Goal: Contribute content

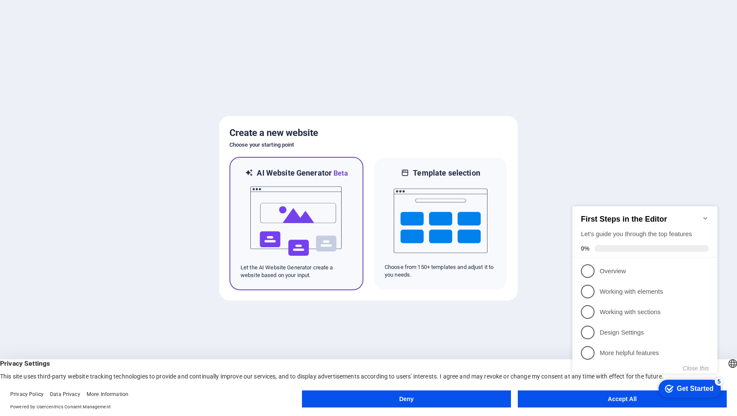
click at [297, 211] on img at bounding box center [296, 221] width 94 height 85
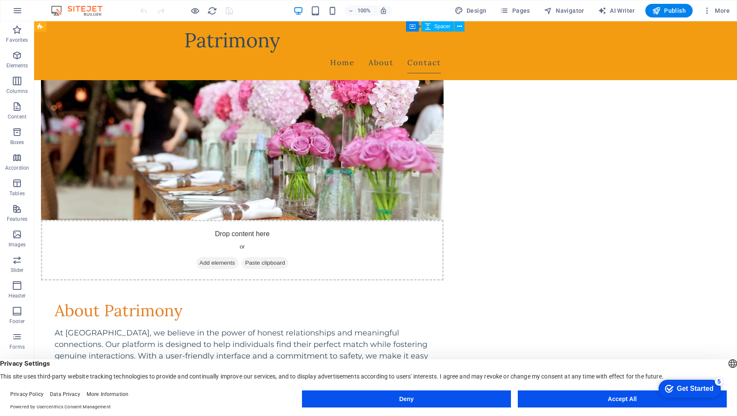
scroll to position [555, 0]
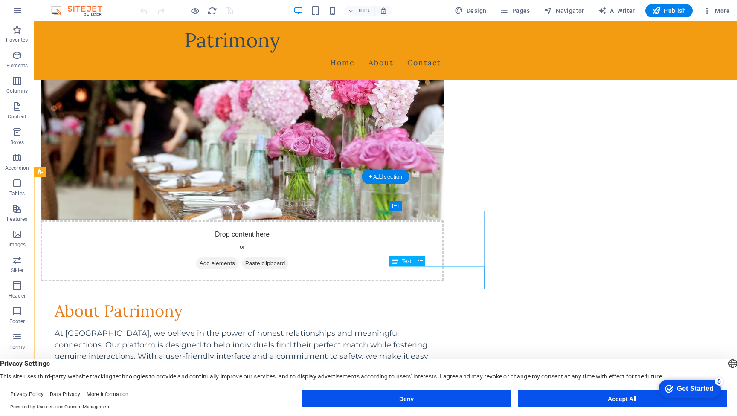
click at [413, 284] on div "Legal Notice Privacy Policy" at bounding box center [419, 233] width 703 height 381
click at [420, 262] on icon at bounding box center [420, 261] width 5 height 9
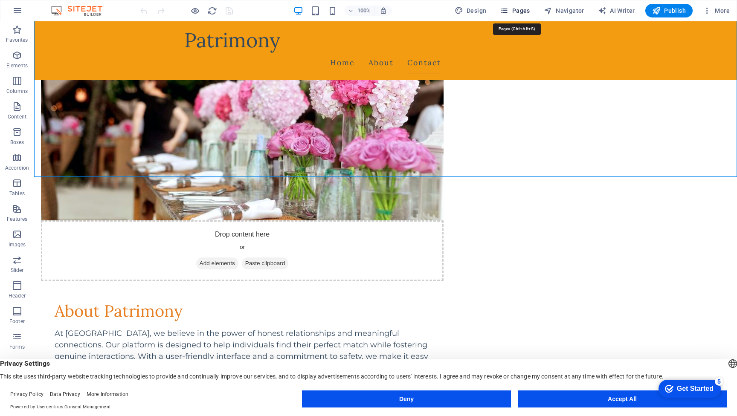
click at [521, 12] on span "Pages" at bounding box center [515, 10] width 30 height 9
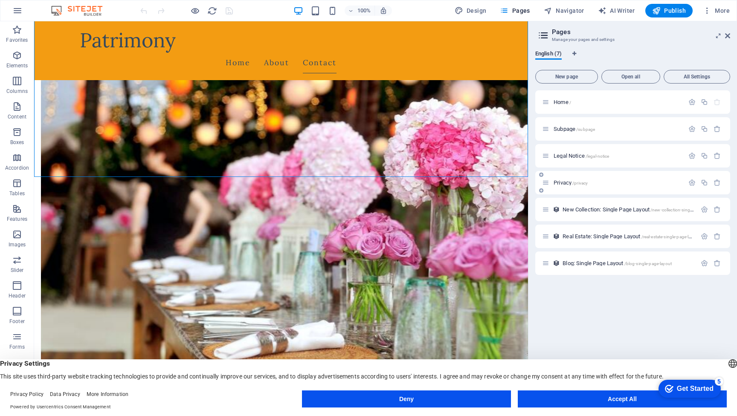
click at [566, 182] on span "Privacy /privacy" at bounding box center [570, 183] width 34 height 6
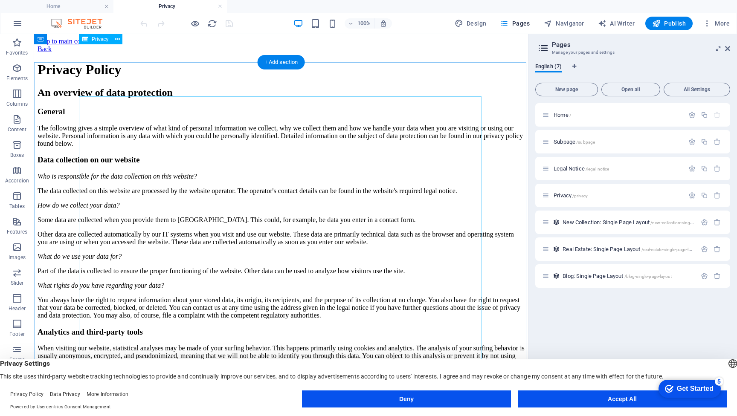
scroll to position [0, 0]
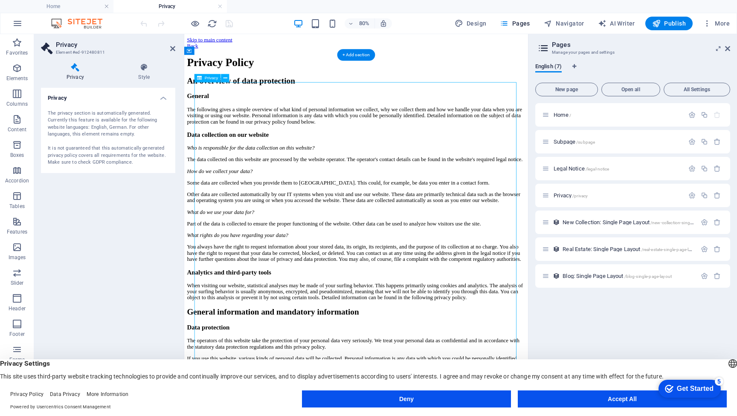
drag, startPoint x: 324, startPoint y: 106, endPoint x: 258, endPoint y: 98, distance: 66.5
click at [78, 112] on div "The privacy section is automatically generated. Currently this feature is avail…" at bounding box center [108, 138] width 121 height 56
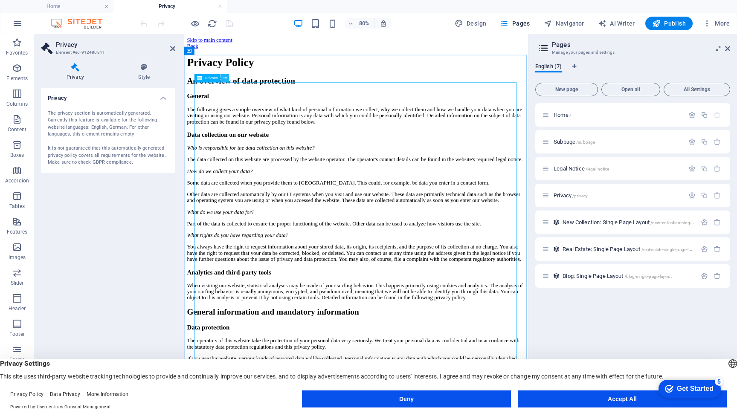
click at [225, 79] on icon at bounding box center [225, 78] width 4 height 7
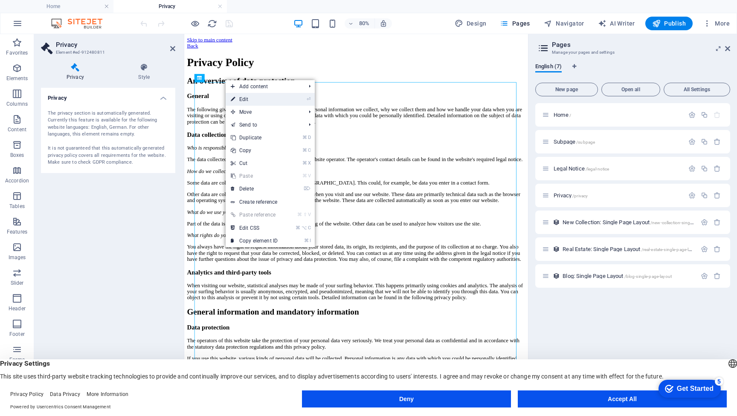
click at [243, 98] on link "⏎ Edit" at bounding box center [254, 99] width 57 height 13
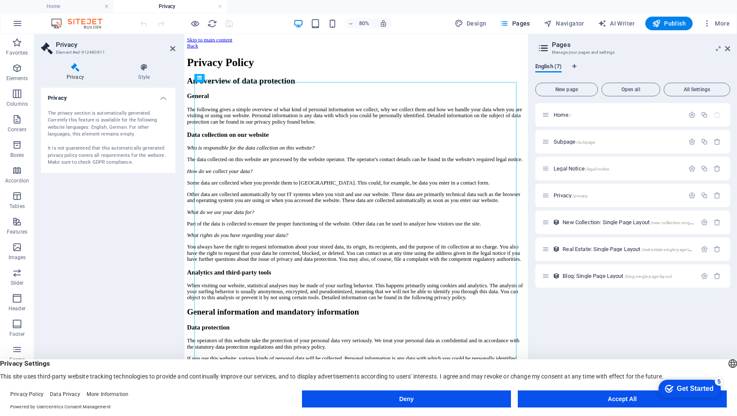
click at [107, 113] on div "The privacy section is automatically generated. Currently this feature is avail…" at bounding box center [108, 138] width 121 height 56
click at [208, 81] on div "Privacy" at bounding box center [207, 78] width 26 height 8
click at [208, 77] on span "Privacy" at bounding box center [211, 78] width 13 height 4
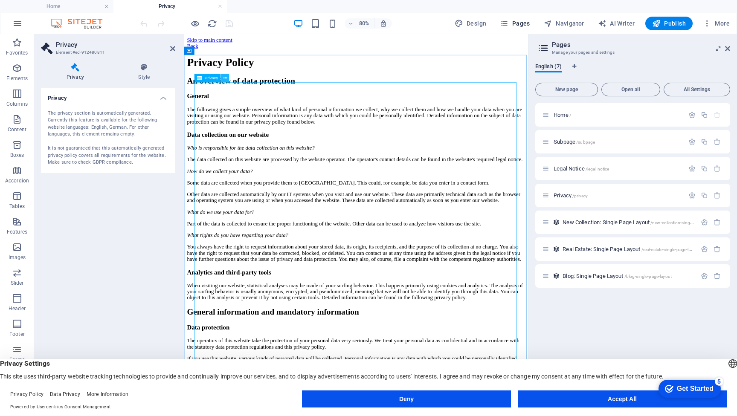
click at [226, 78] on icon at bounding box center [225, 78] width 4 height 7
click at [0, 0] on button "Accept All" at bounding box center [0, 0] width 0 height 0
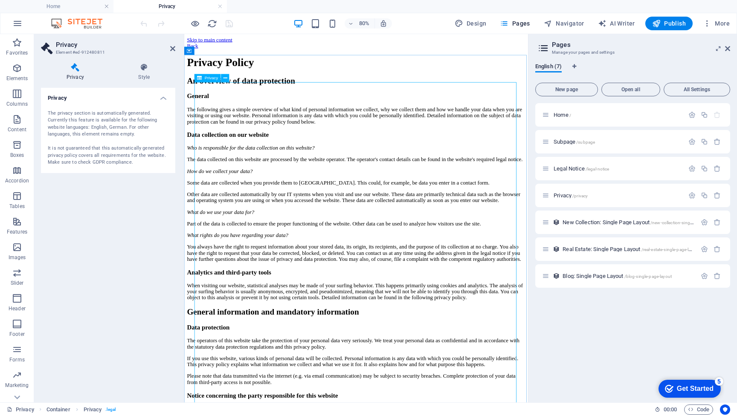
click at [728, 49] on icon at bounding box center [727, 48] width 5 height 7
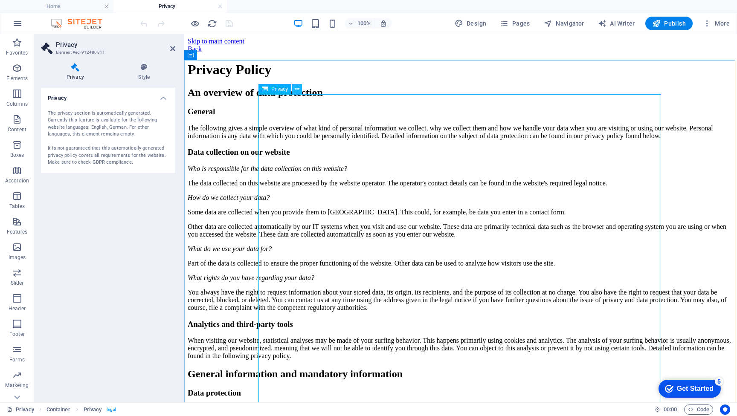
click at [298, 89] on icon at bounding box center [297, 89] width 5 height 9
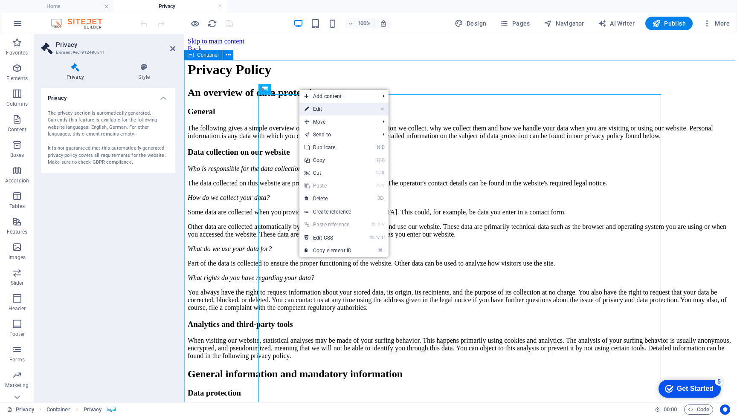
click at [375, 109] on li "⏎ Edit" at bounding box center [343, 109] width 89 height 13
click at [382, 108] on icon "⏎" at bounding box center [382, 109] width 4 height 6
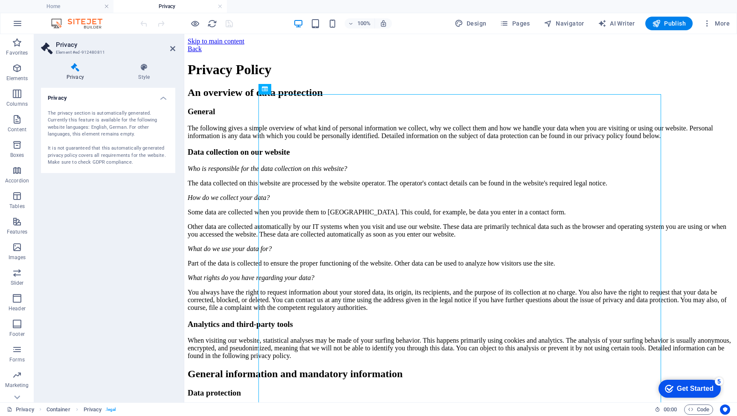
click at [94, 151] on div "The privacy section is automatically generated. Currently this feature is avail…" at bounding box center [108, 138] width 121 height 56
click at [163, 98] on h4 "Privacy" at bounding box center [108, 95] width 134 height 15
click at [163, 98] on h4 "Privacy" at bounding box center [108, 98] width 134 height 20
click at [168, 46] on h2 "Privacy" at bounding box center [115, 45] width 119 height 8
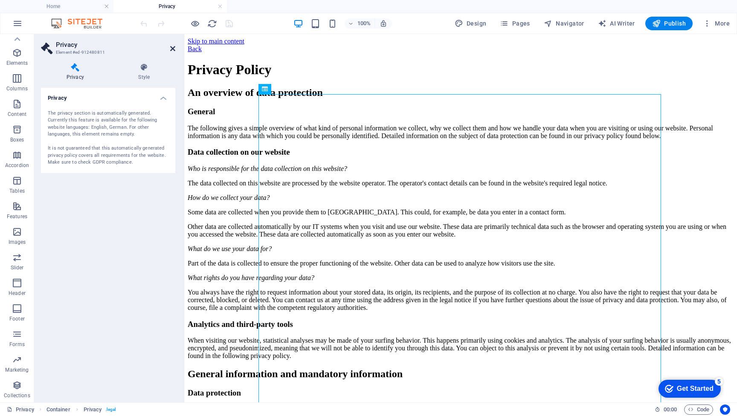
click at [173, 48] on icon at bounding box center [172, 48] width 5 height 7
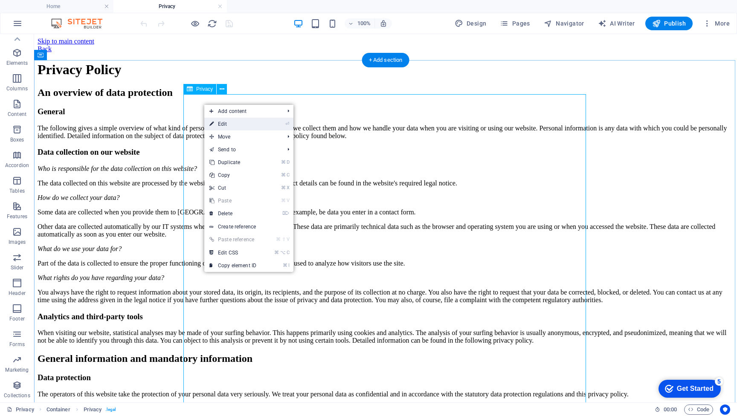
click at [226, 126] on link "⏎ Edit" at bounding box center [232, 124] width 57 height 13
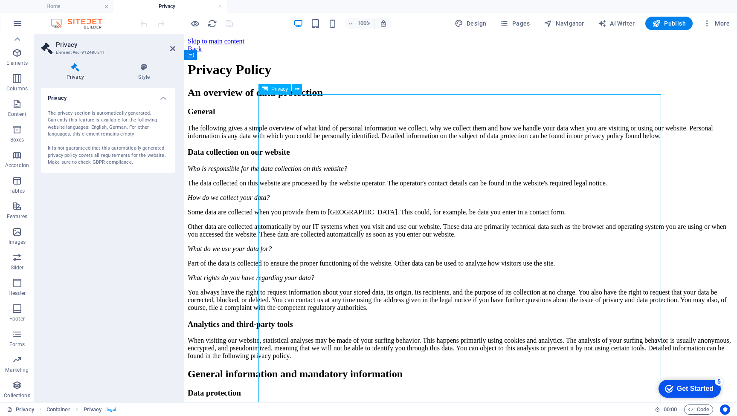
drag, startPoint x: 381, startPoint y: 111, endPoint x: 264, endPoint y: 107, distance: 116.9
click at [17, 105] on icon "button" at bounding box center [17, 104] width 10 height 10
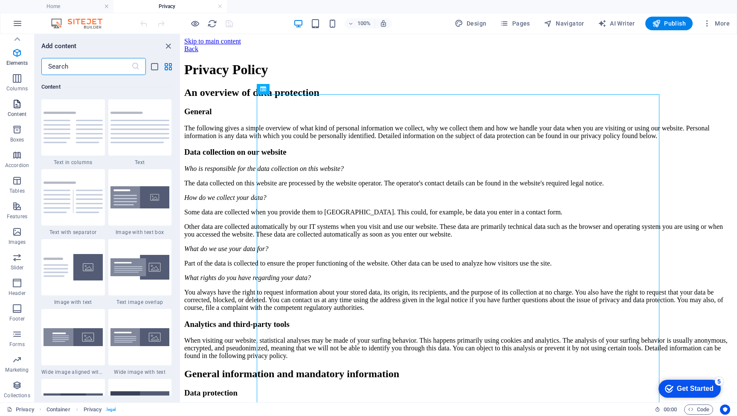
scroll to position [1492, 0]
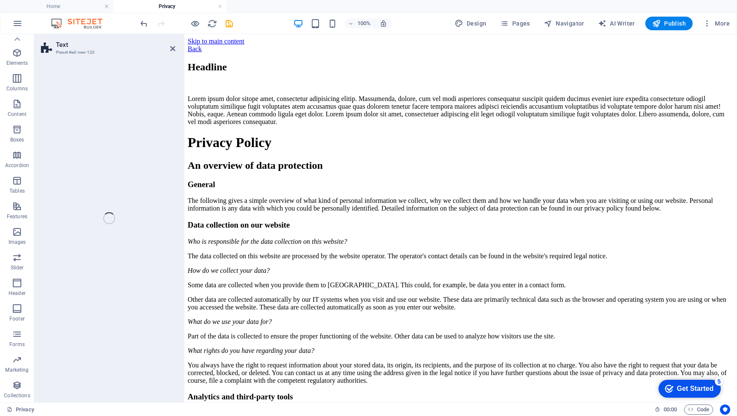
select select "preset-text-v2-default"
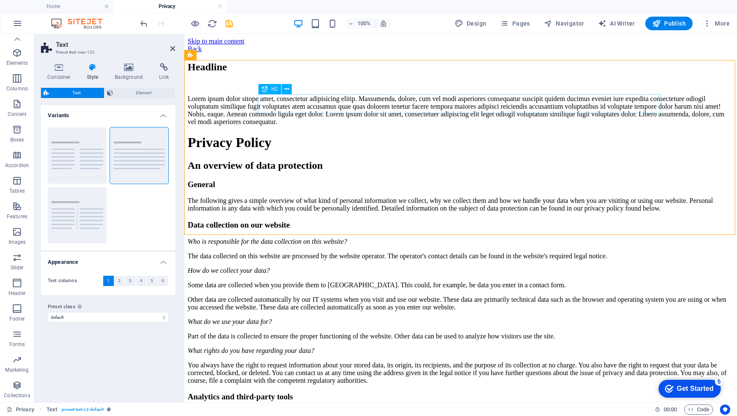
click at [313, 73] on div "Headline" at bounding box center [461, 67] width 546 height 12
click at [326, 73] on div "Headline" at bounding box center [461, 67] width 546 height 12
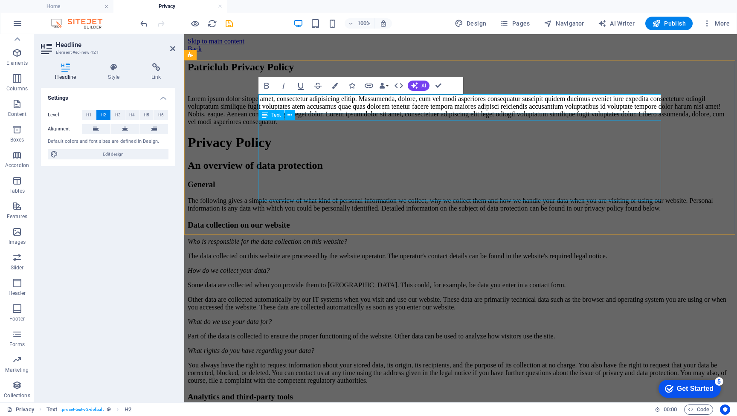
click at [335, 126] on div "Lorem ipsum dolor sitope amet, consectetur adipisicing elitip. Massumenda, dolo…" at bounding box center [461, 110] width 546 height 31
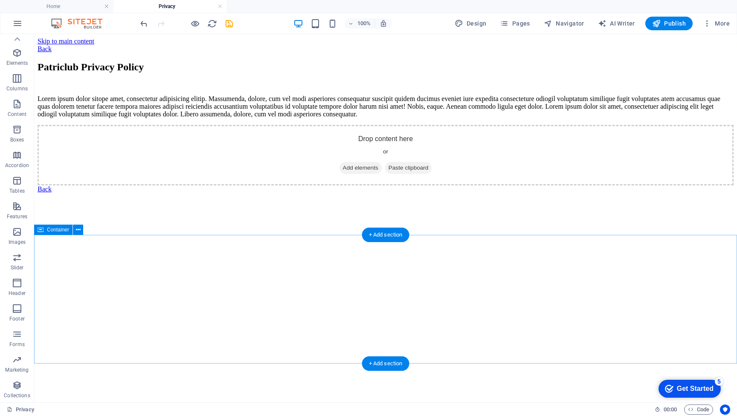
click at [316, 185] on div "Drop content here or Add elements Paste clipboard" at bounding box center [386, 155] width 696 height 61
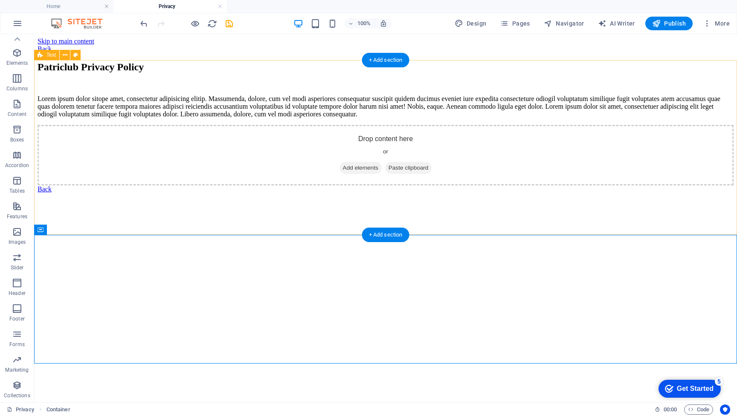
click at [277, 118] on div "Patriclub Privacy Policy Lorem ipsum dolor sitope amet, consectetur adipisicing…" at bounding box center [386, 89] width 696 height 57
click at [77, 229] on icon at bounding box center [78, 230] width 5 height 9
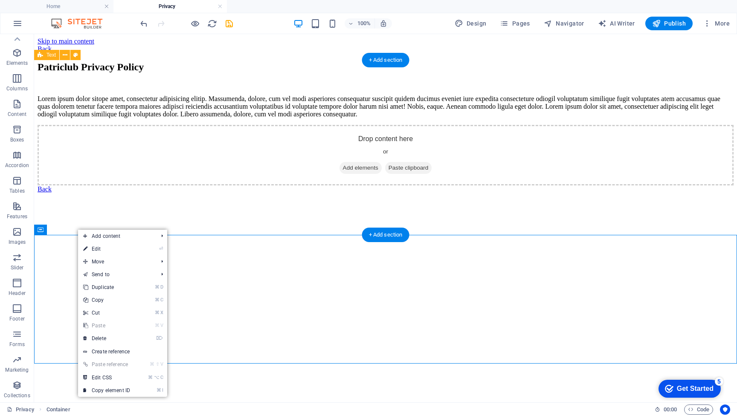
click at [90, 118] on div "Patriclub Privacy Policy Lorem ipsum dolor sitope amet, consectetur adipisicing…" at bounding box center [386, 89] width 696 height 57
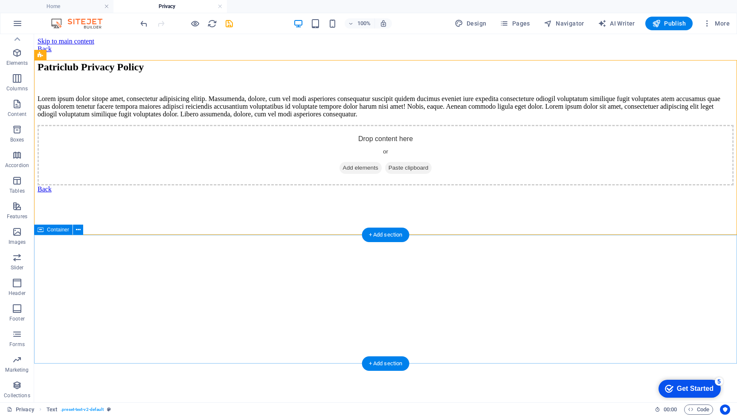
click at [67, 185] on div "Drop content here or Add elements Paste clipboard" at bounding box center [386, 155] width 696 height 61
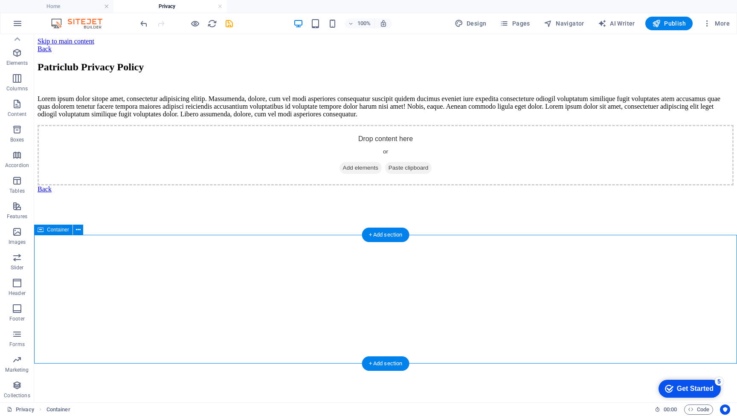
click at [39, 230] on icon at bounding box center [41, 230] width 6 height 10
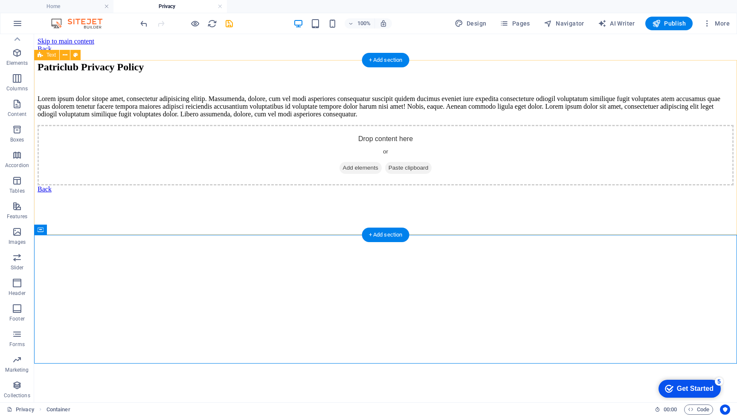
click at [630, 118] on div "Patriclub Privacy Policy Lorem ipsum dolor sitope amet, consectetur adipisicing…" at bounding box center [386, 89] width 696 height 57
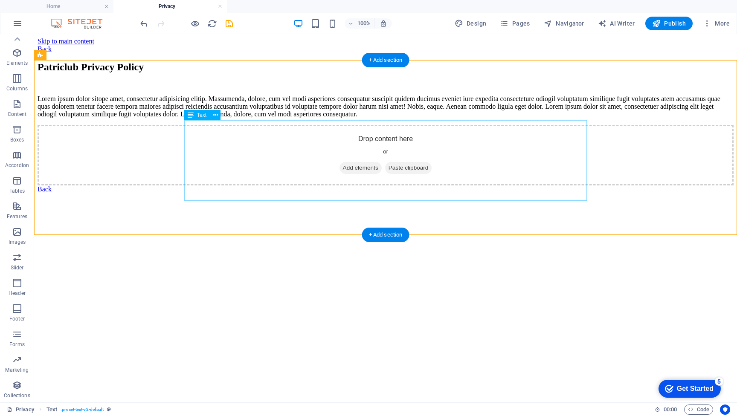
click at [419, 118] on div "Lorem ipsum dolor sitope amet, consectetur adipisicing elitip. Massumenda, dolo…" at bounding box center [386, 106] width 696 height 23
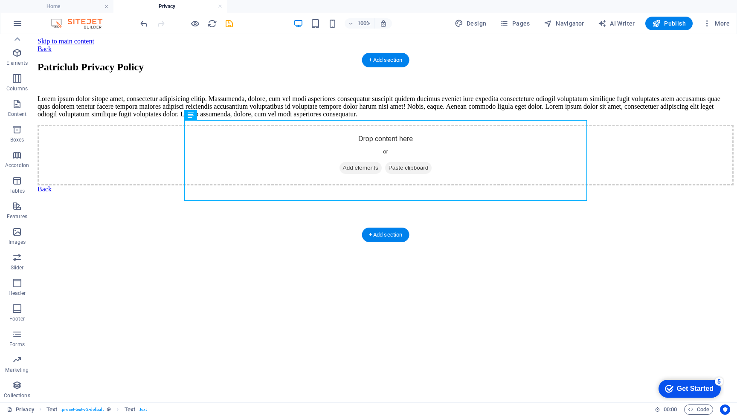
click at [186, 118] on div "Lorem ipsum dolor sitope amet, consectetur adipisicing elitip. Massumenda, dolo…" at bounding box center [386, 106] width 696 height 23
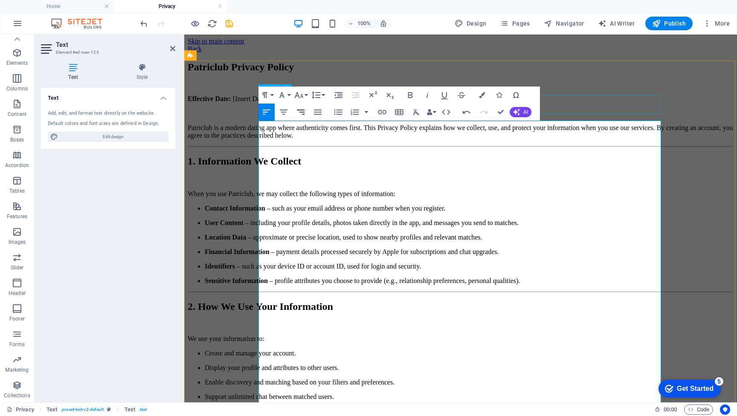
scroll to position [0, 0]
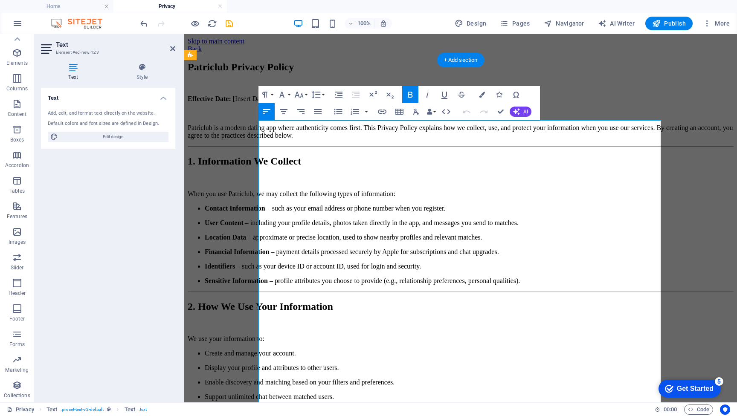
click at [267, 102] on span "[Insert Date]" at bounding box center [249, 98] width 36 height 7
drag, startPoint x: 360, startPoint y: 126, endPoint x: 319, endPoint y: 127, distance: 41.4
click at [267, 102] on span "[Insert Date]" at bounding box center [249, 98] width 36 height 7
drag, startPoint x: 315, startPoint y: 127, endPoint x: 363, endPoint y: 127, distance: 48.2
click at [363, 103] on p "Effective Date: [Insert Date]" at bounding box center [461, 99] width 546 height 8
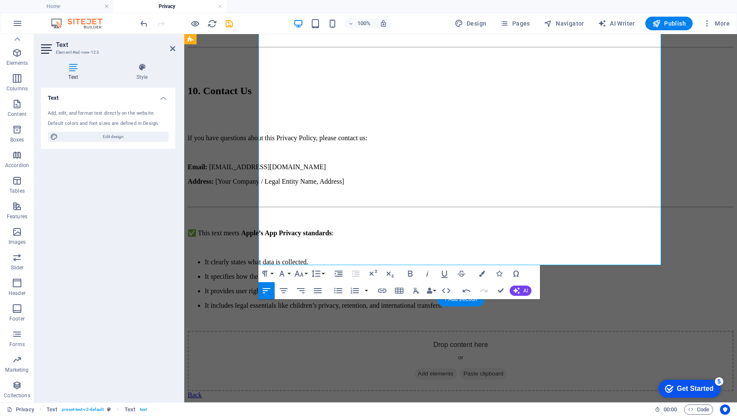
scroll to position [1702, 0]
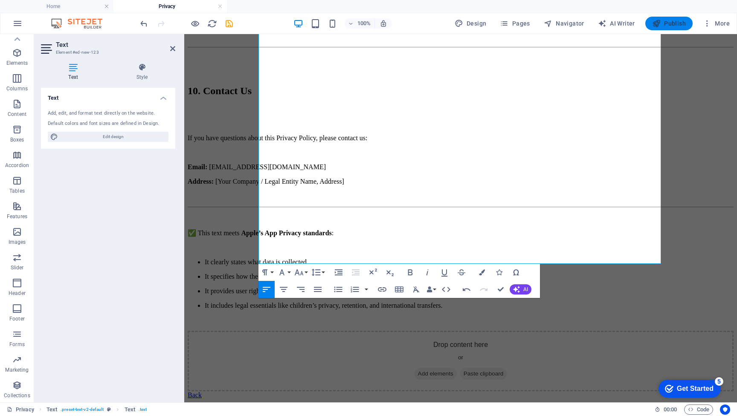
click at [678, 24] on span "Publish" at bounding box center [669, 23] width 34 height 9
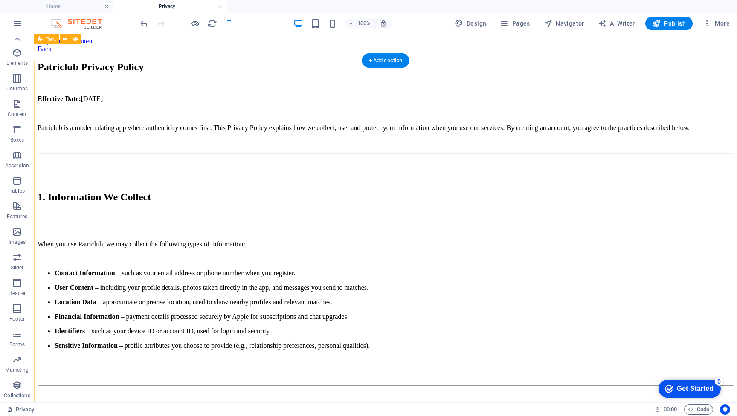
scroll to position [0, 0]
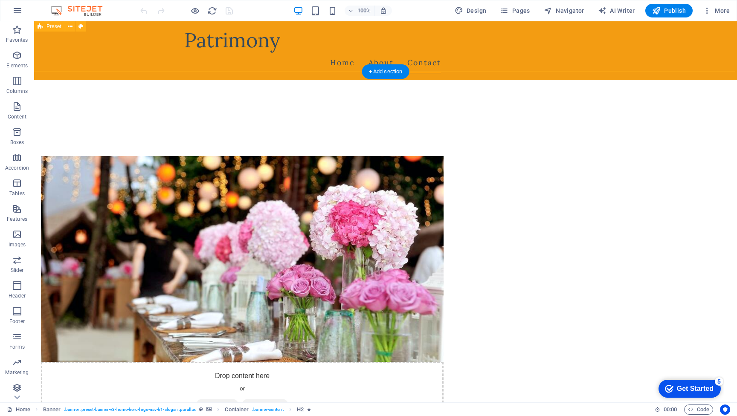
scroll to position [414, 0]
